Goal: Navigation & Orientation: Find specific page/section

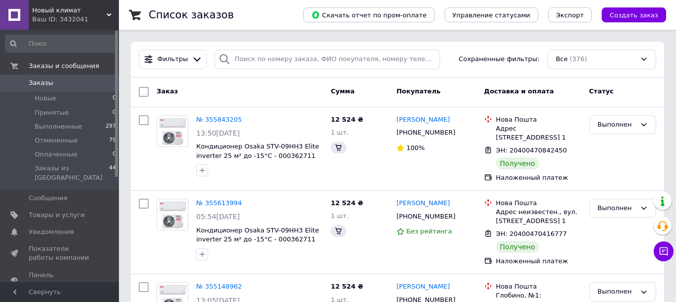
click at [90, 12] on span "Новый климат" at bounding box center [69, 10] width 74 height 9
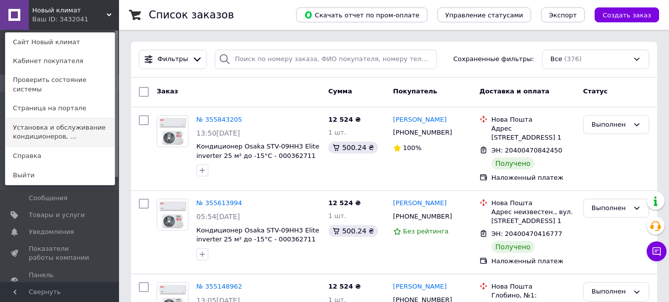
click at [58, 123] on link "Установка и обслуживание кондиционеров, ..." at bounding box center [59, 132] width 109 height 28
